Goal: Information Seeking & Learning: Check status

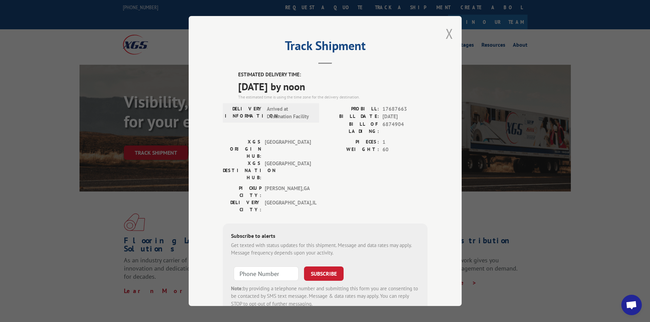
click at [447, 34] on button "Close modal" at bounding box center [449, 34] width 8 height 18
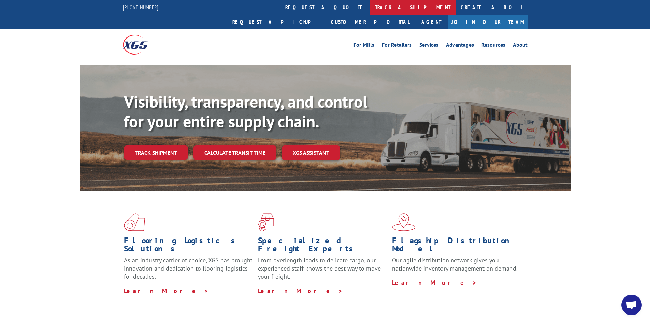
click at [370, 9] on link "track a shipment" at bounding box center [413, 7] width 86 height 15
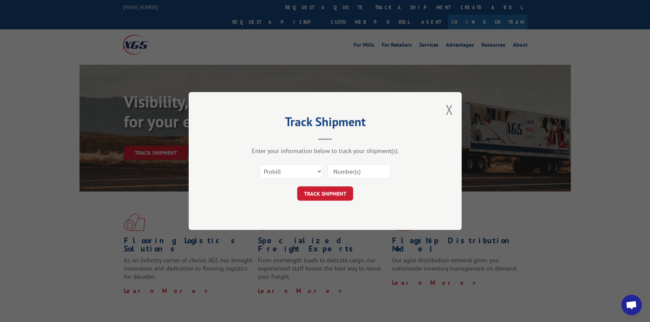
click at [368, 174] on input at bounding box center [358, 171] width 63 height 14
paste input "17639296"
type input "17639296"
click at [331, 191] on button "TRACK SHIPMENT" at bounding box center [325, 194] width 56 height 14
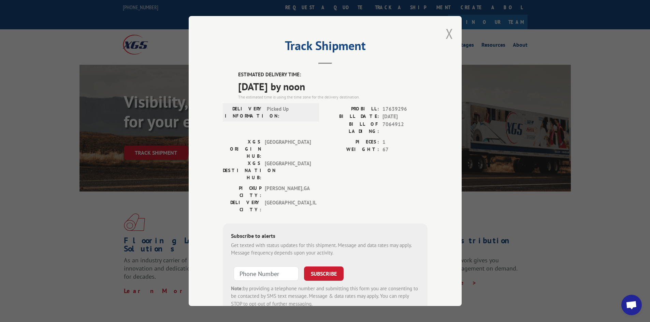
click at [446, 33] on button "Close modal" at bounding box center [449, 34] width 8 height 18
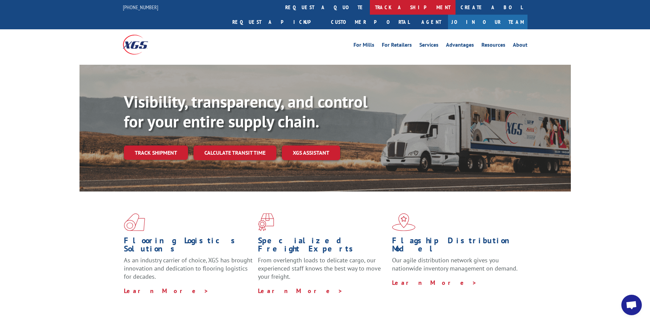
click at [370, 9] on link "track a shipment" at bounding box center [413, 7] width 86 height 15
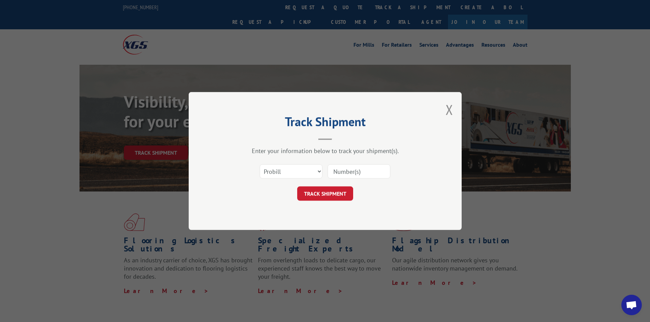
click at [358, 173] on input at bounding box center [358, 171] width 63 height 14
paste input "17674747"
type input "17674747"
click at [327, 193] on button "TRACK SHIPMENT" at bounding box center [325, 194] width 56 height 14
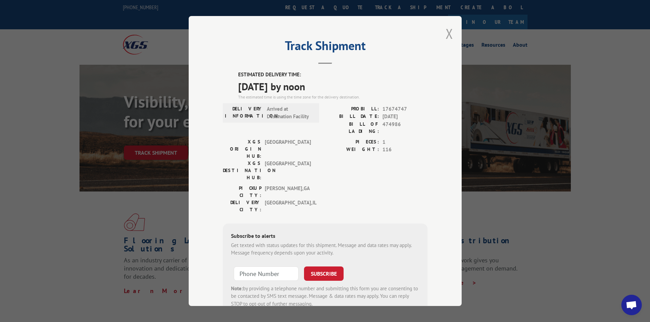
click at [447, 31] on button "Close modal" at bounding box center [449, 34] width 8 height 18
